Goal: Task Accomplishment & Management: Manage account settings

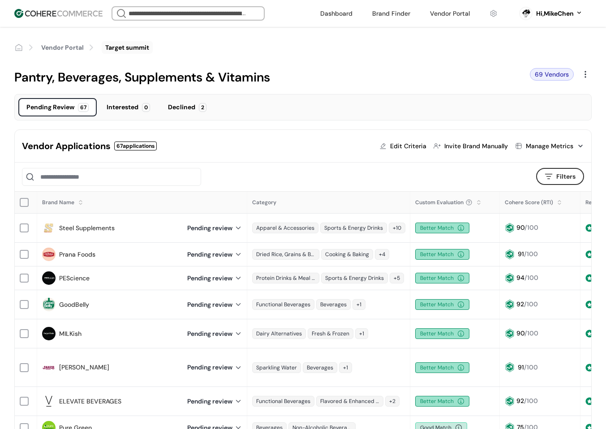
click at [166, 163] on div "Filters Filters" at bounding box center [303, 177] width 577 height 29
click at [71, 52] on link "Vendor Portal" at bounding box center [62, 47] width 43 height 9
drag, startPoint x: 54, startPoint y: 147, endPoint x: 106, endPoint y: 147, distance: 52.0
click at [106, 147] on div "Vendor Applications" at bounding box center [66, 145] width 89 height 13
copy div "Application"
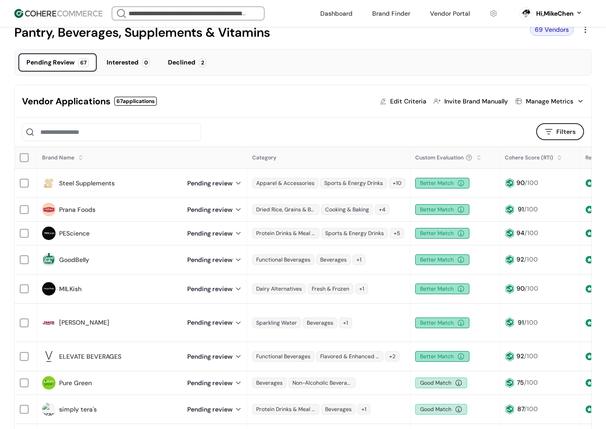
click at [250, 125] on div at bounding box center [273, 132] width 502 height 18
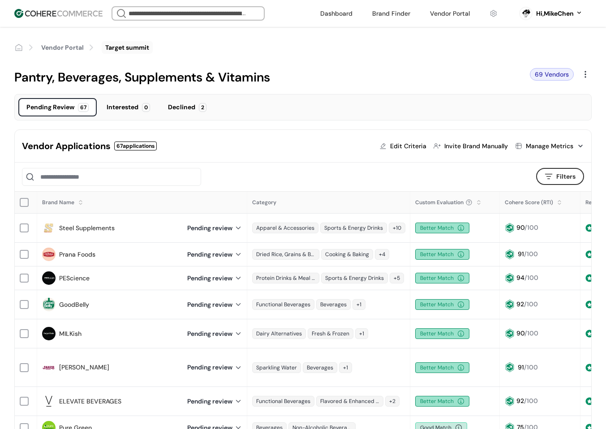
click at [73, 152] on div "Vendor Applications" at bounding box center [66, 145] width 89 height 13
copy div "Applications"
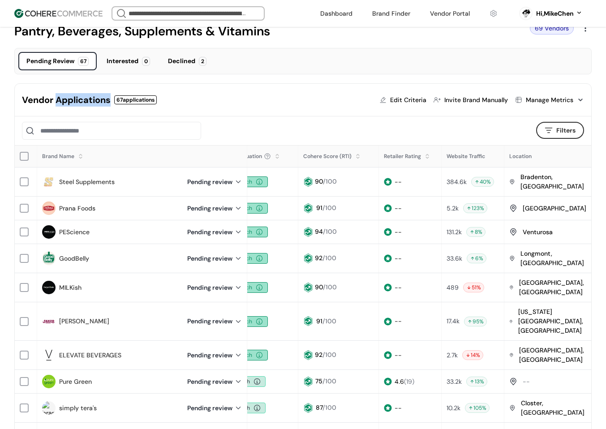
scroll to position [45, 0]
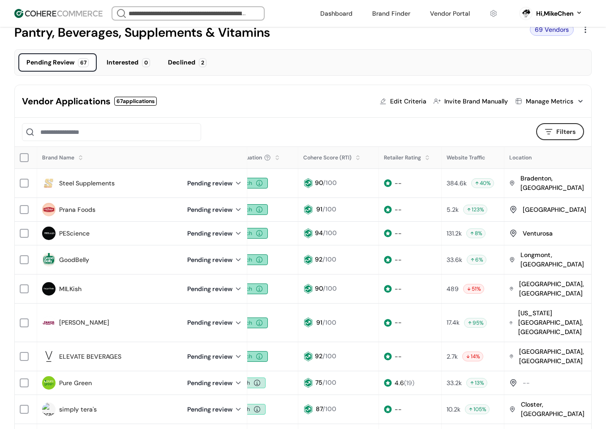
click at [275, 133] on div at bounding box center [273, 132] width 502 height 18
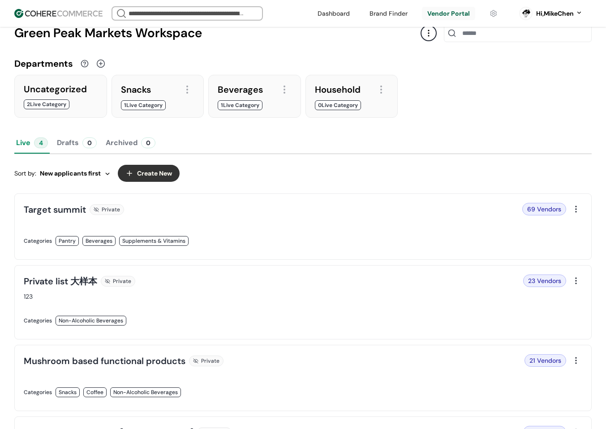
scroll to position [45, 0]
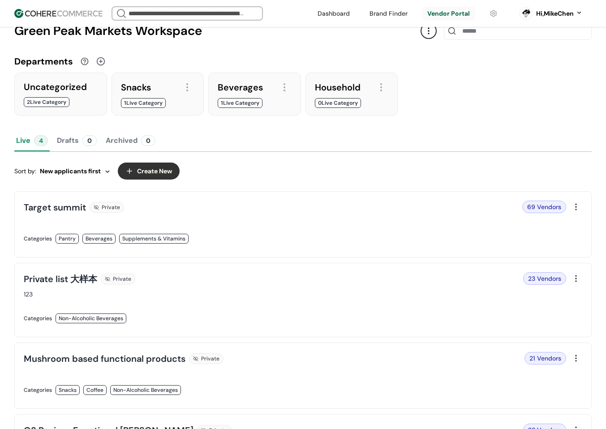
click at [577, 207] on div at bounding box center [576, 207] width 13 height 13
click at [565, 226] on div "Edit" at bounding box center [554, 228] width 54 height 18
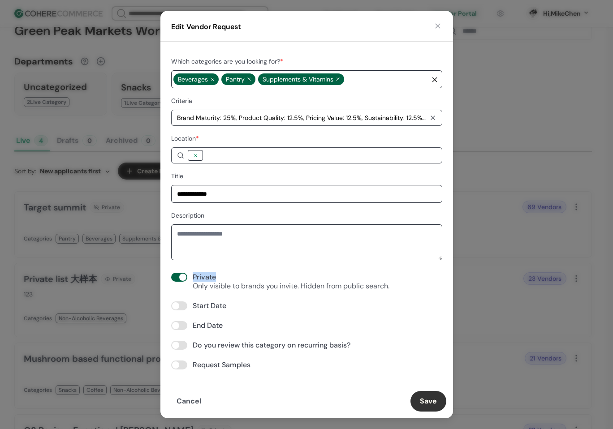
drag, startPoint x: 193, startPoint y: 276, endPoint x: 227, endPoint y: 277, distance: 33.6
click at [227, 277] on div "Private" at bounding box center [291, 277] width 197 height 9
copy div "Private"
click at [180, 277] on span at bounding box center [182, 277] width 7 height 7
click at [438, 27] on button "button" at bounding box center [437, 26] width 9 height 9
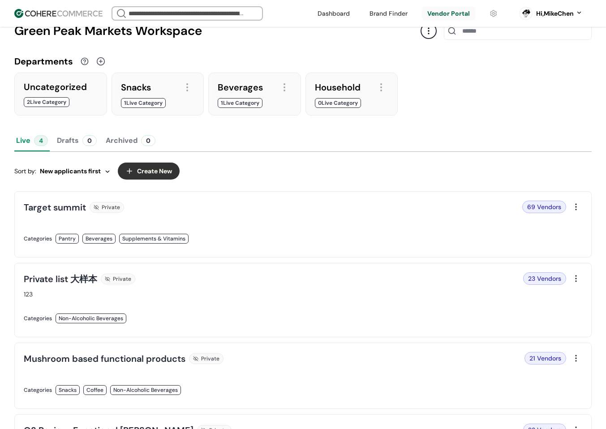
click at [576, 210] on div at bounding box center [576, 207] width 13 height 13
click at [555, 228] on div "Edit" at bounding box center [554, 228] width 54 height 18
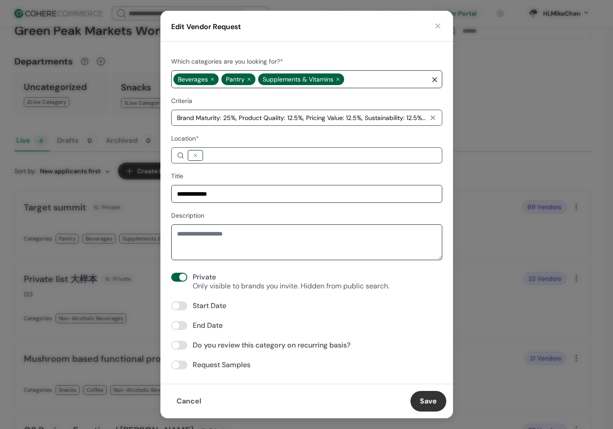
click at [439, 26] on button "button" at bounding box center [437, 26] width 9 height 9
